Goal: Task Accomplishment & Management: Complete application form

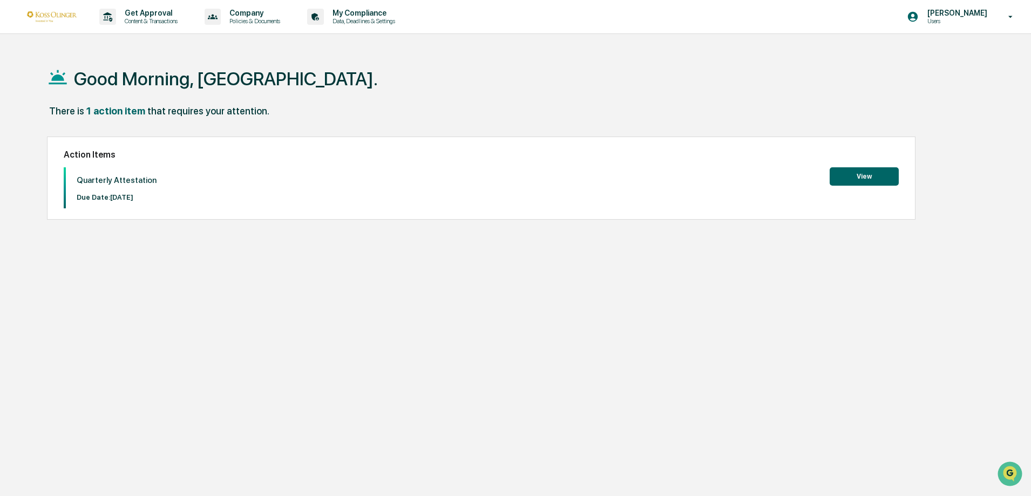
click at [860, 179] on button "View" at bounding box center [864, 176] width 69 height 18
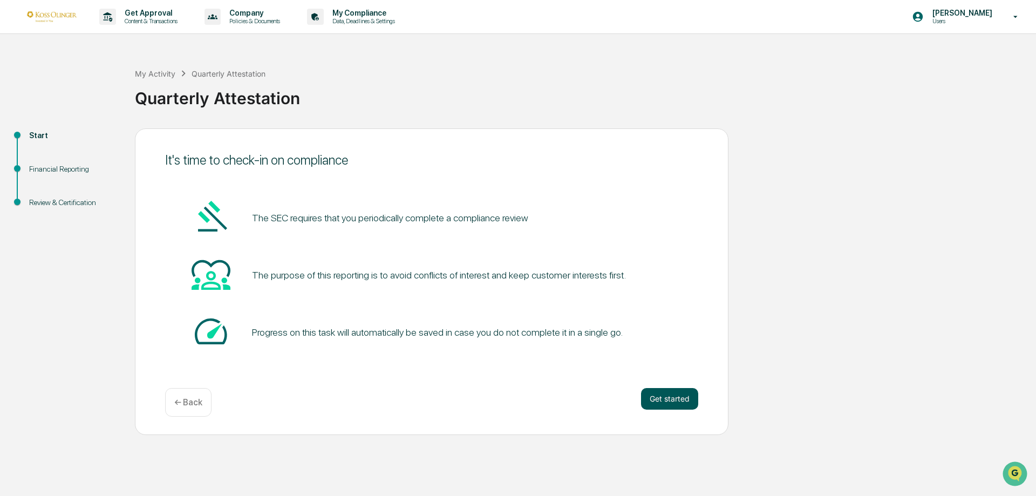
click at [663, 401] on button "Get started" at bounding box center [669, 399] width 57 height 22
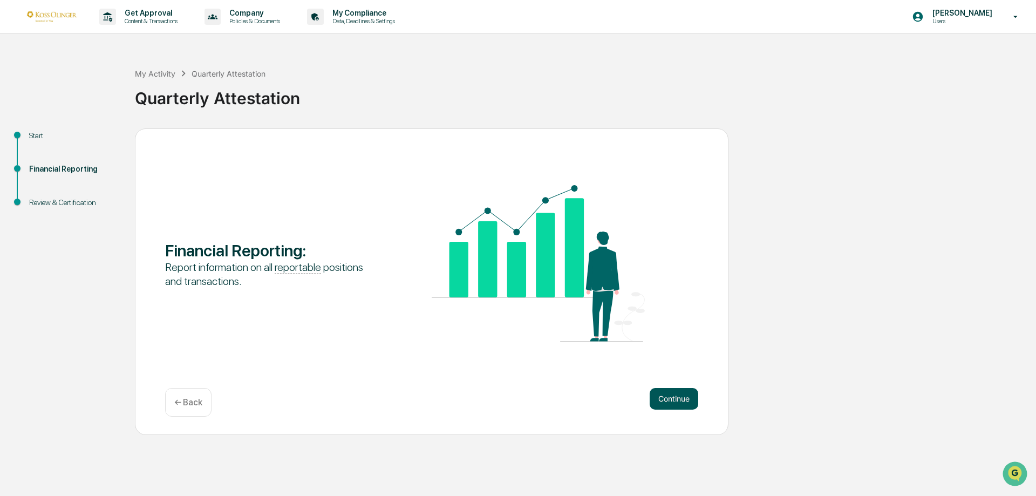
click at [672, 398] on button "Continue" at bounding box center [674, 399] width 49 height 22
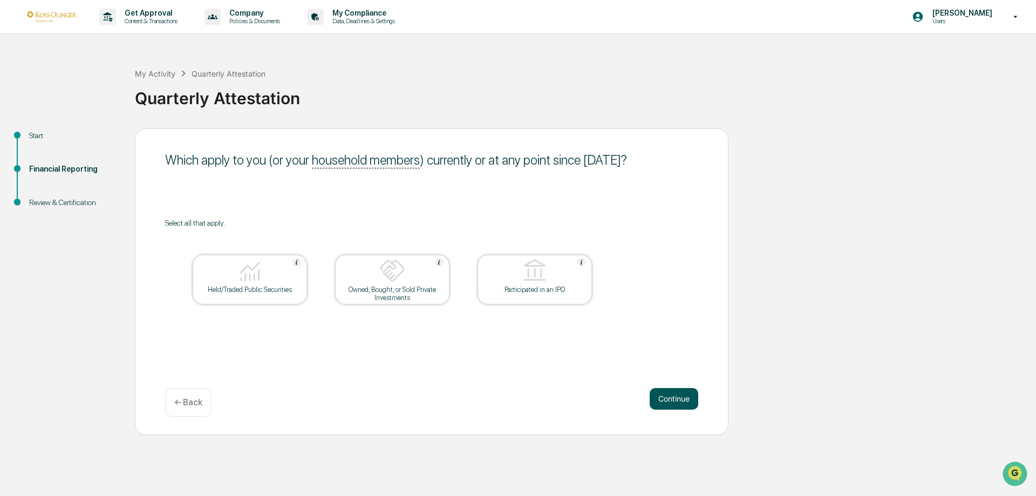
click at [673, 398] on button "Continue" at bounding box center [674, 399] width 49 height 22
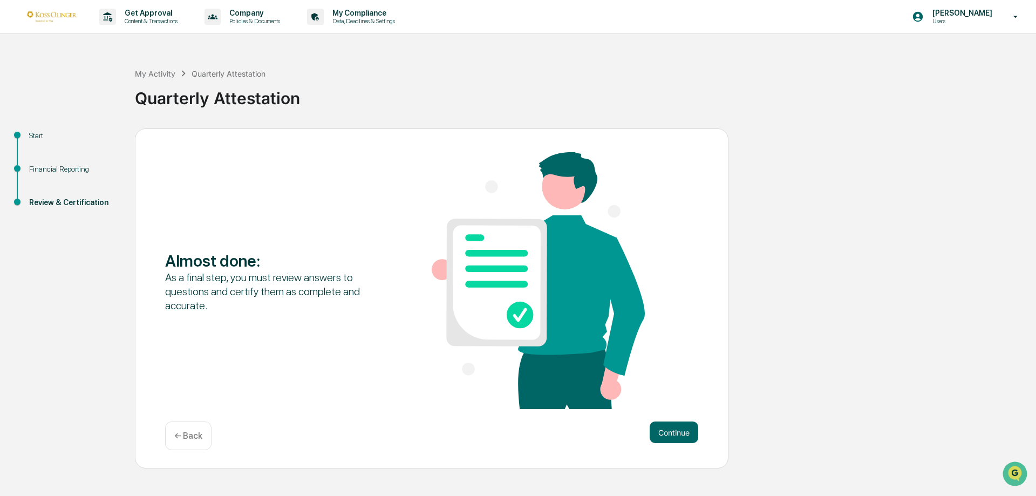
click at [188, 432] on p "← Back" at bounding box center [188, 436] width 28 height 10
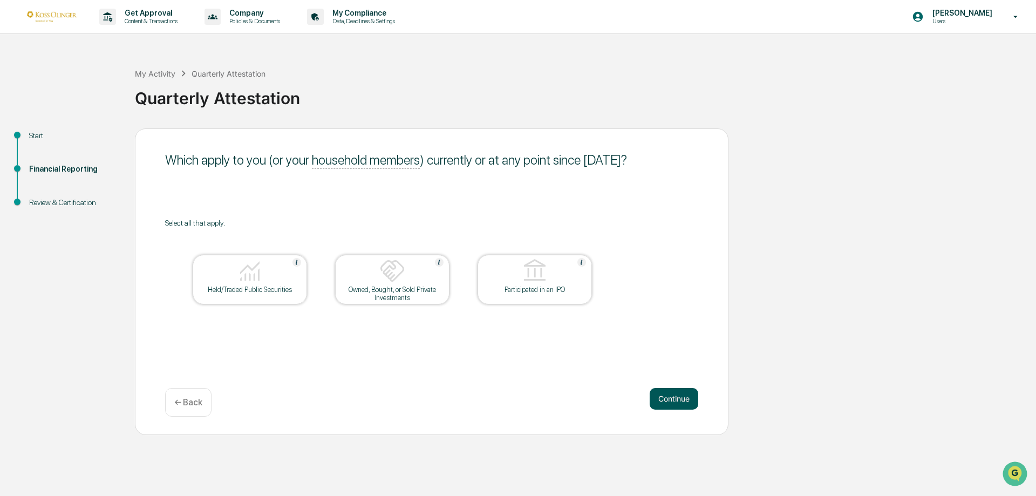
click at [666, 403] on button "Continue" at bounding box center [674, 399] width 49 height 22
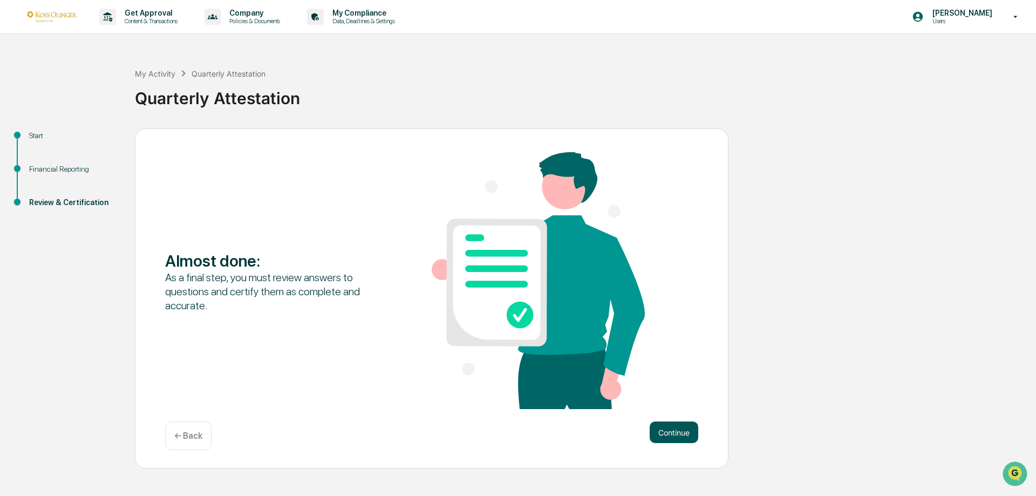
click at [663, 430] on button "Continue" at bounding box center [674, 433] width 49 height 22
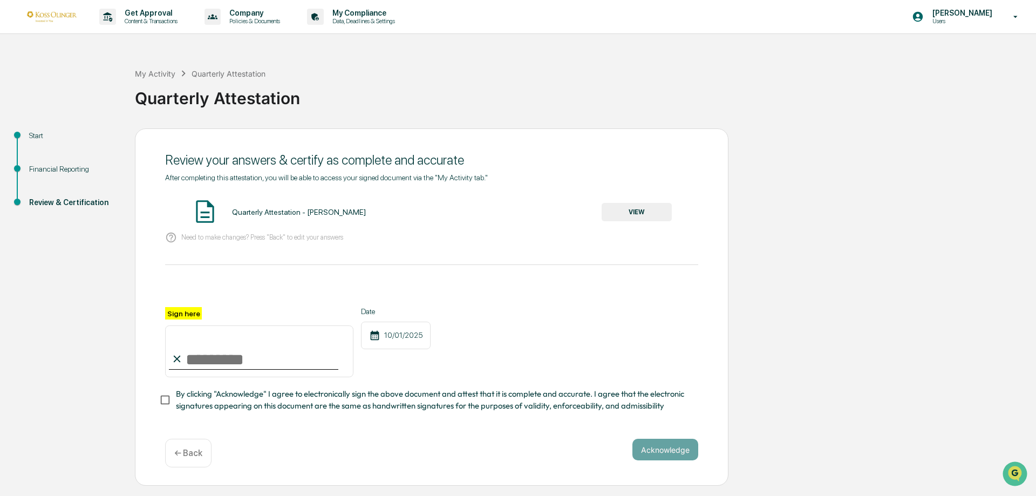
click at [616, 214] on button "VIEW" at bounding box center [637, 212] width 70 height 18
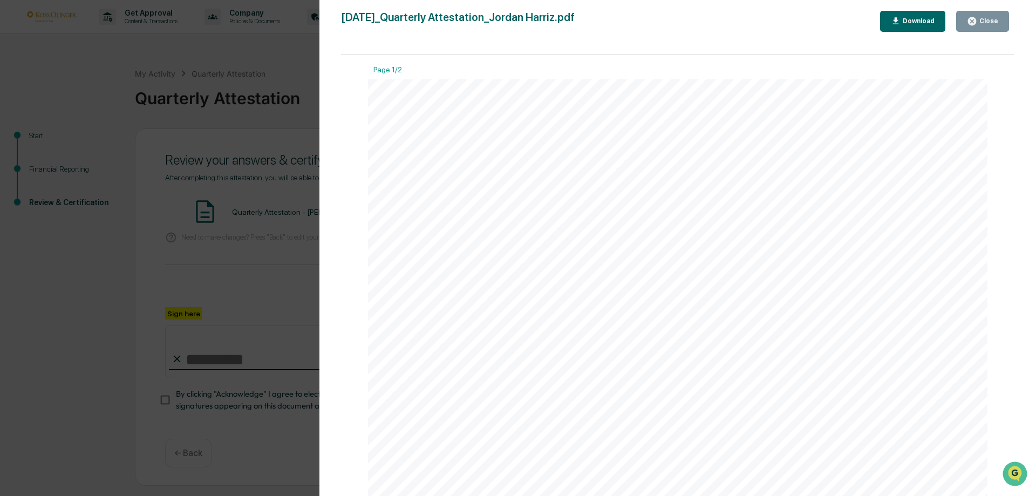
click at [985, 23] on div "Close" at bounding box center [988, 21] width 21 height 8
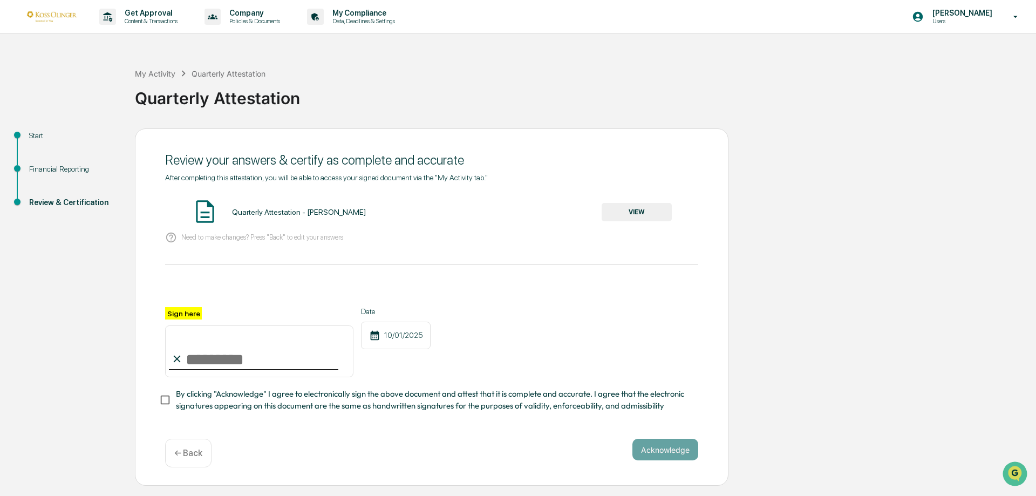
click at [191, 364] on input "Sign here" at bounding box center [259, 352] width 188 height 52
type input "**********"
click at [660, 453] on button "Acknowledge" at bounding box center [666, 450] width 66 height 22
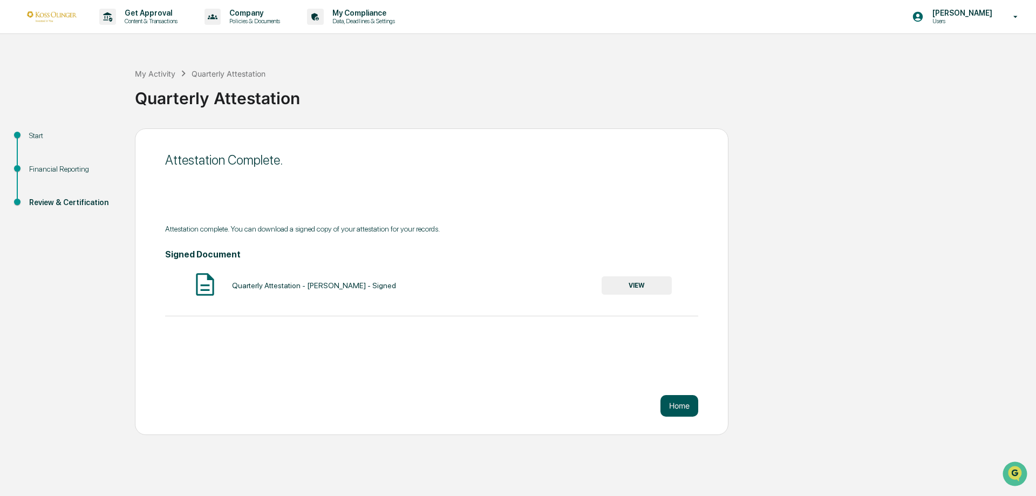
click at [676, 409] on button "Home" at bounding box center [680, 406] width 38 height 22
